Goal: Navigation & Orientation: Find specific page/section

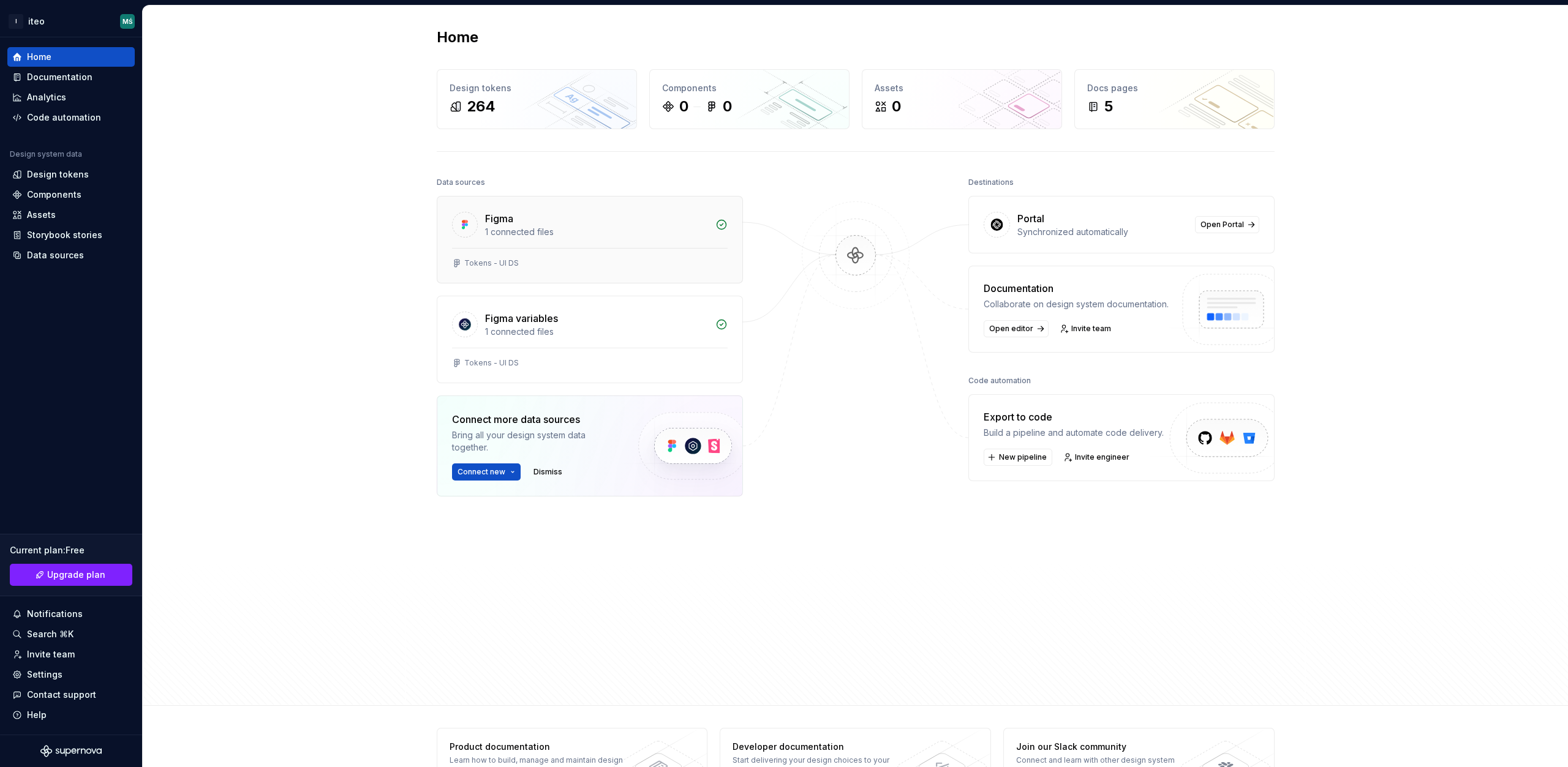
click at [533, 257] on div "Tokens - UI DS" at bounding box center [590, 265] width 305 height 35
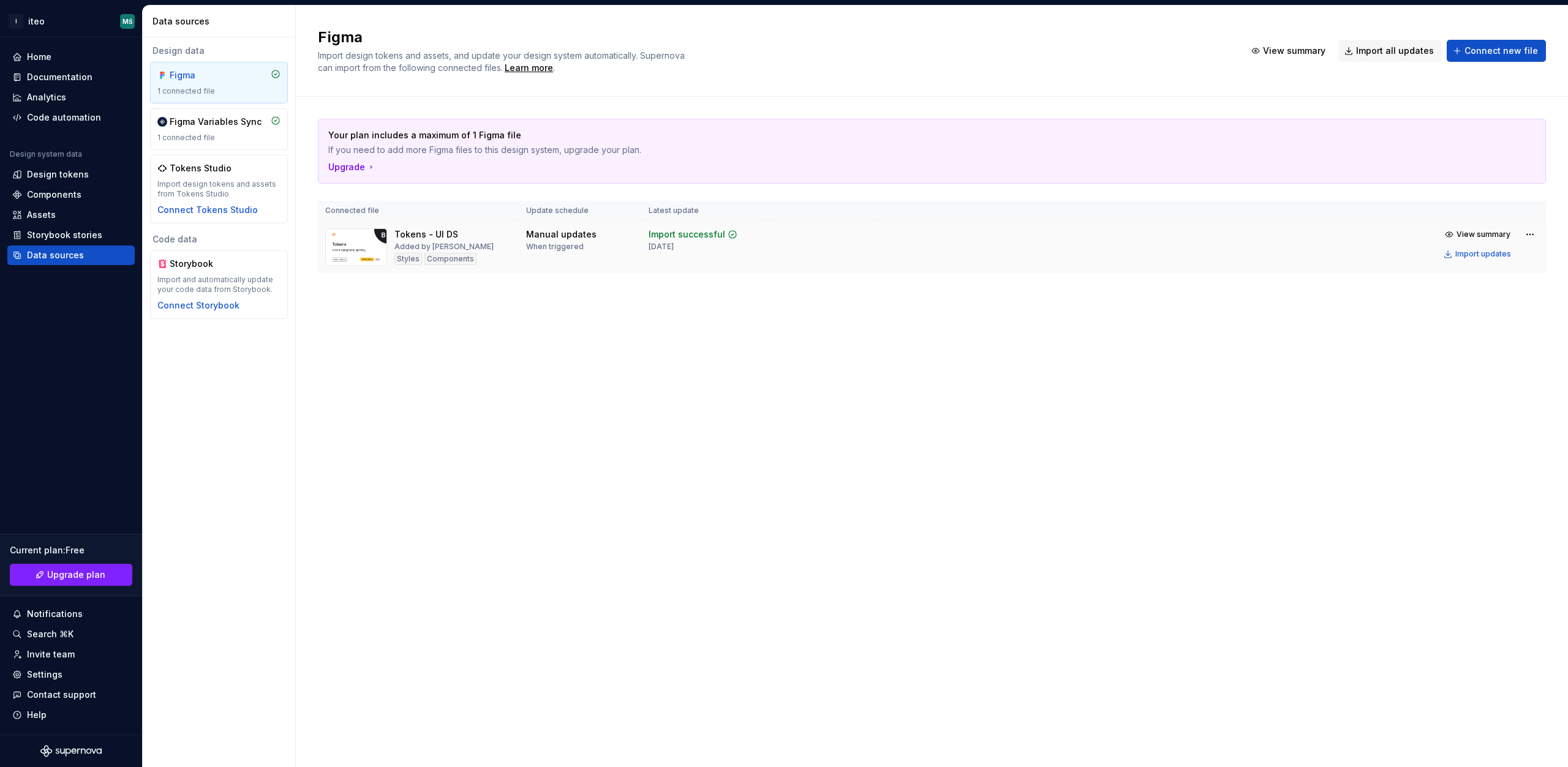
click at [373, 240] on img at bounding box center [356, 247] width 62 height 38
click at [218, 133] on div "Figma Variables Sync 1 connected file" at bounding box center [219, 129] width 123 height 27
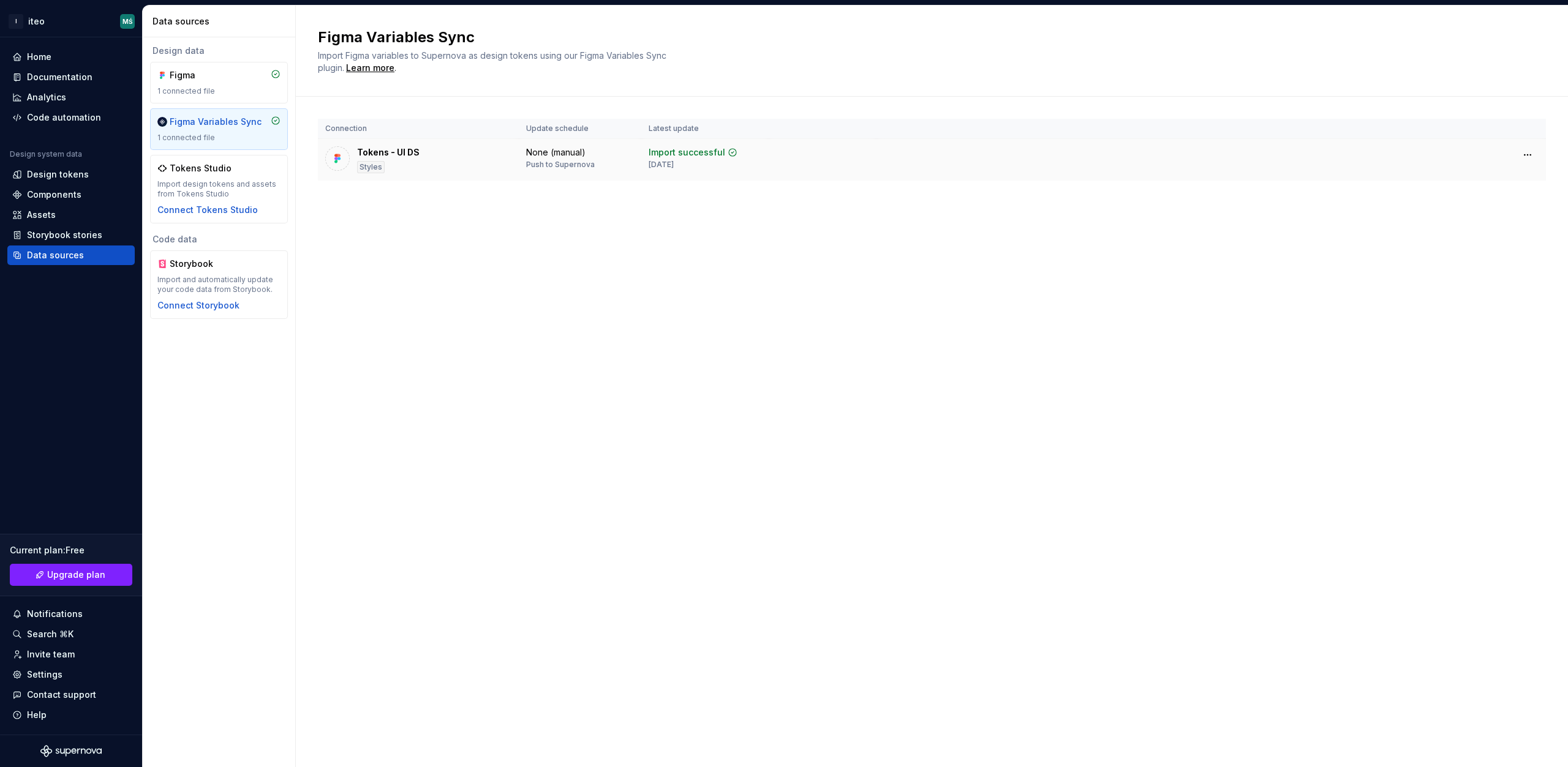
click at [405, 152] on div "Tokens - UI DS" at bounding box center [388, 153] width 62 height 12
click at [573, 149] on div "None (manual)" at bounding box center [556, 153] width 60 height 12
click at [456, 206] on div "Connection Update schedule Latest update Tokens - UI DS Styles None (manual) Pu…" at bounding box center [932, 162] width 1228 height 130
click at [359, 127] on th "Connection" at bounding box center [418, 128] width 201 height 20
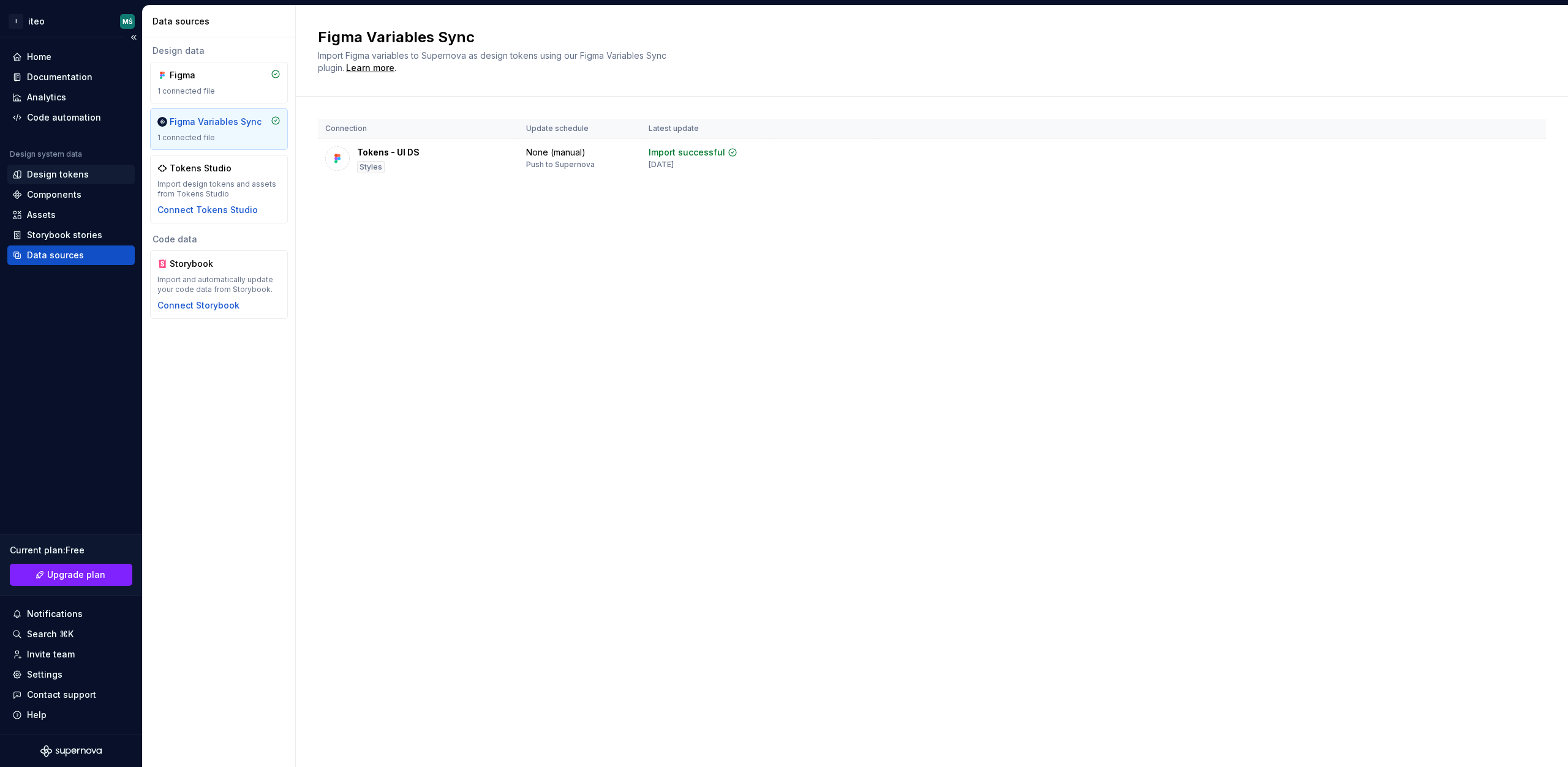
click at [43, 169] on div "Design tokens" at bounding box center [58, 175] width 62 height 12
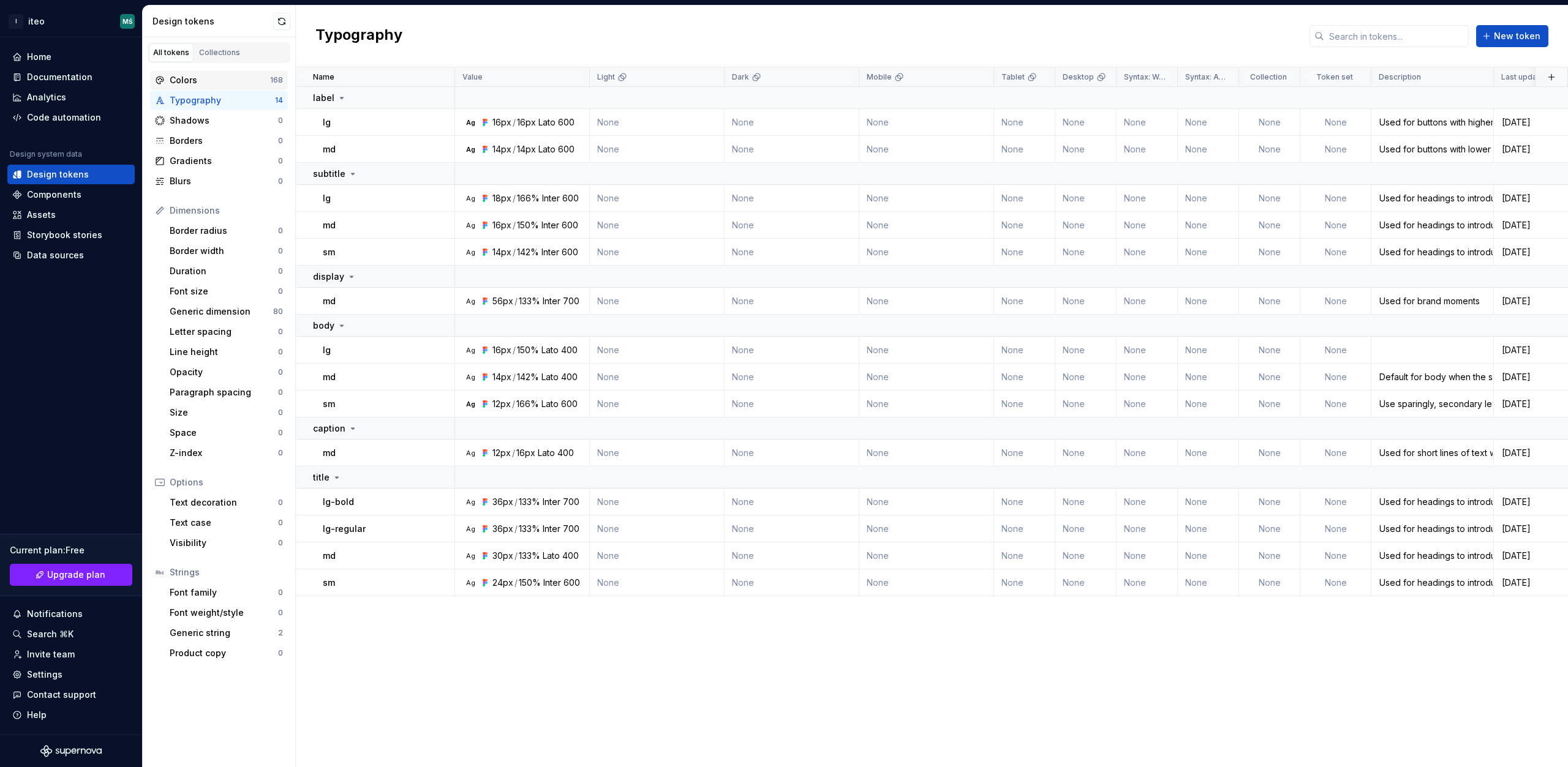
click at [185, 80] on div "Colors" at bounding box center [220, 80] width 100 height 12
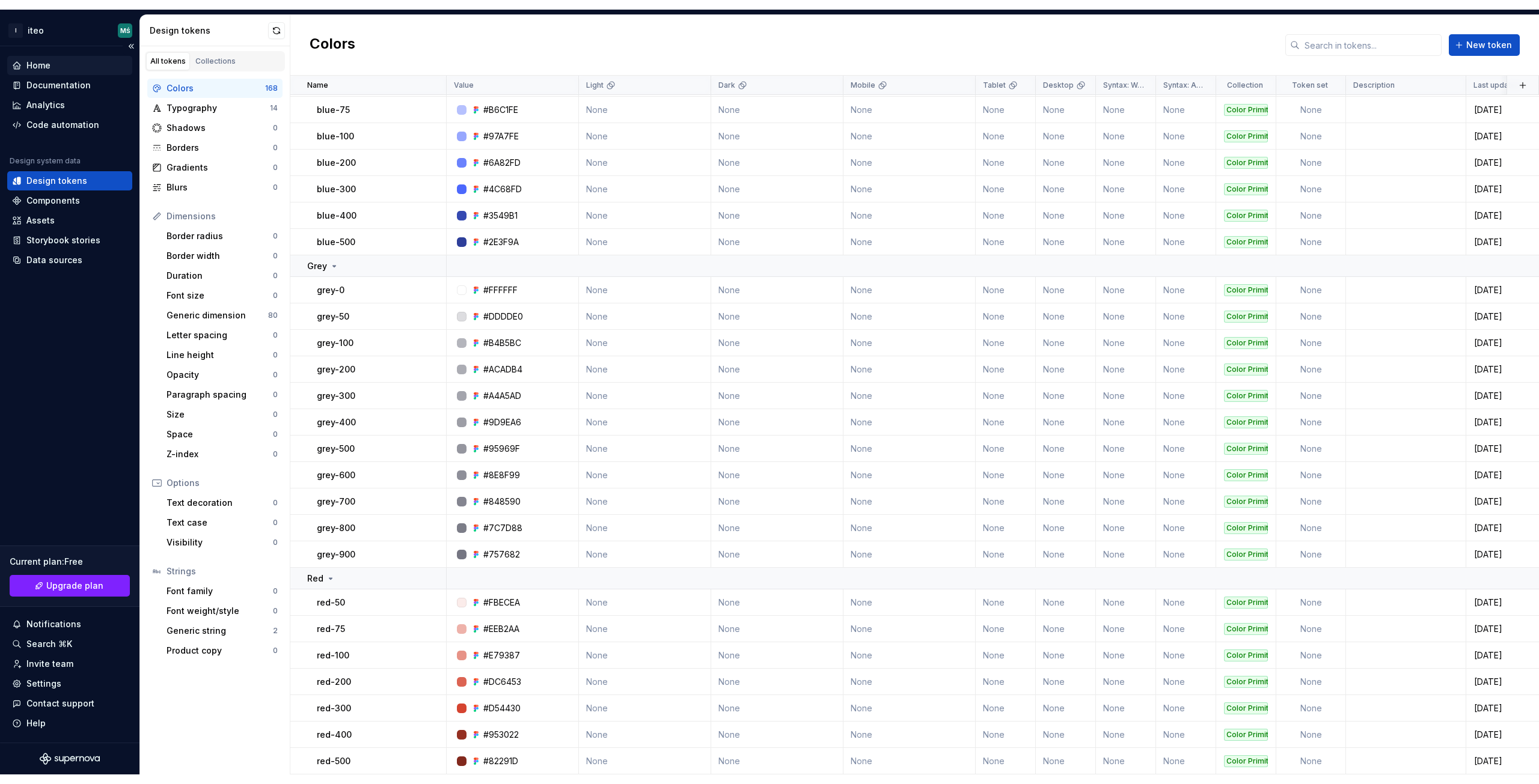
scroll to position [4205, 0]
